Goal: Find contact information: Find contact information

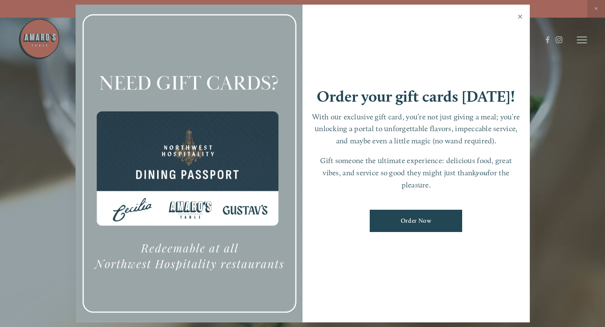
click at [519, 18] on link "Close" at bounding box center [520, 18] width 16 height 24
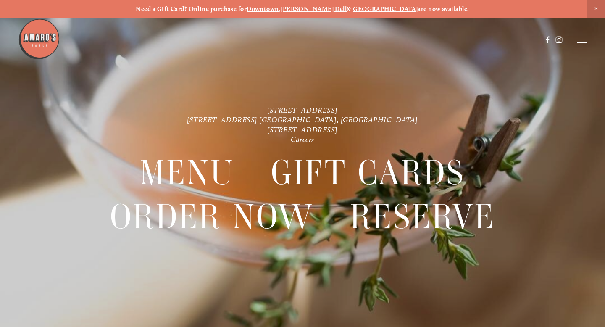
click at [578, 42] on icon at bounding box center [582, 40] width 10 height 8
click at [597, 9] on span "Close Announcement" at bounding box center [596, 9] width 18 height 18
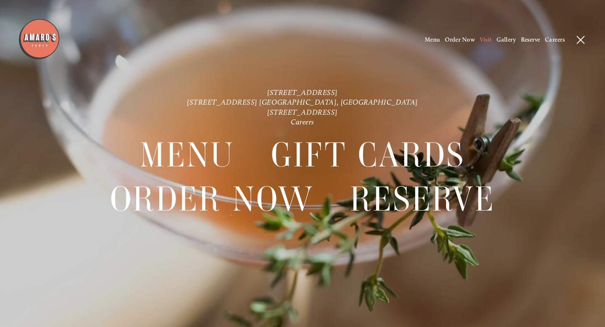
click at [485, 41] on span "Visit" at bounding box center [486, 39] width 12 height 7
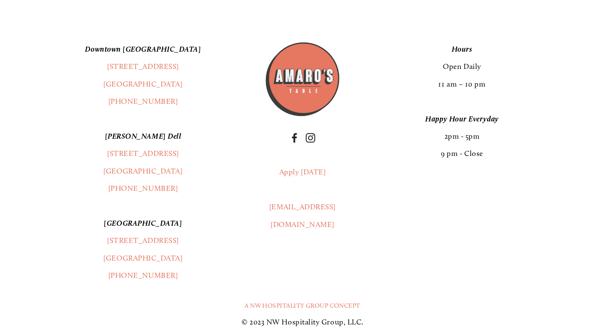
scroll to position [1896, 0]
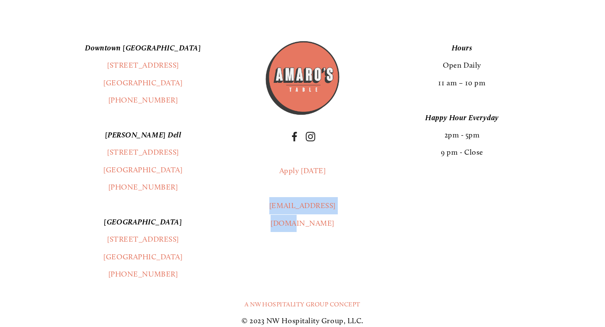
drag, startPoint x: 266, startPoint y: 208, endPoint x: 330, endPoint y: 220, distance: 65.9
click at [330, 220] on p "[EMAIL_ADDRESS][DOMAIN_NAME]" at bounding box center [302, 214] width 77 height 35
copy link "[EMAIL_ADDRESS][DOMAIN_NAME]"
